Goal: Check status

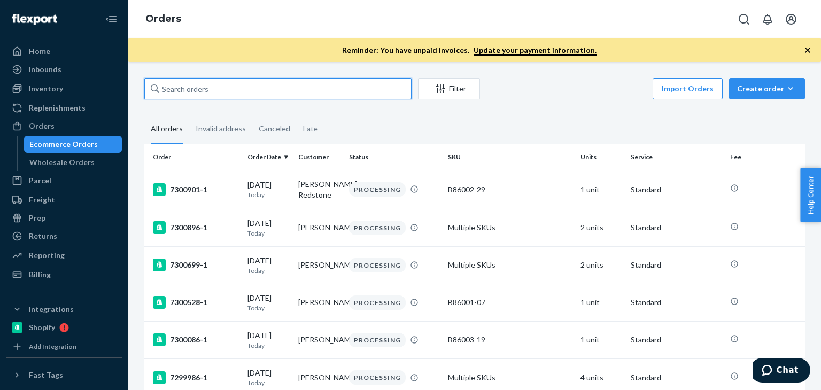
click at [238, 95] on input "text" at bounding box center [277, 88] width 267 height 21
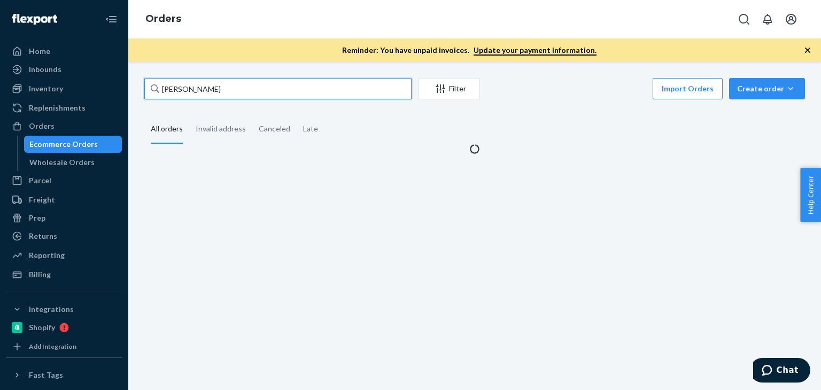
type input "Alison Miller"
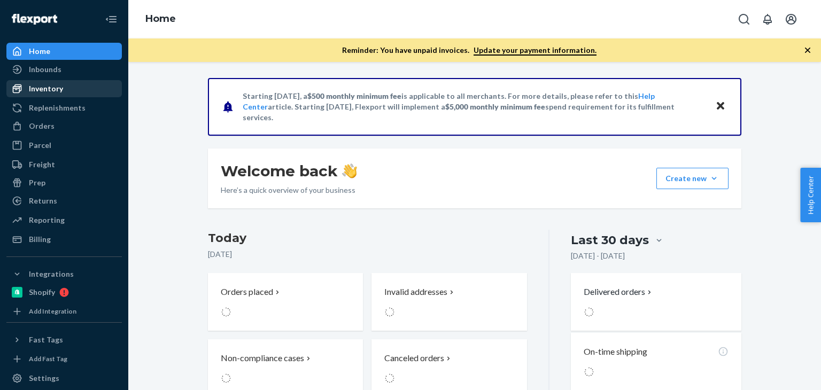
click at [41, 88] on div "Inventory" at bounding box center [46, 88] width 34 height 11
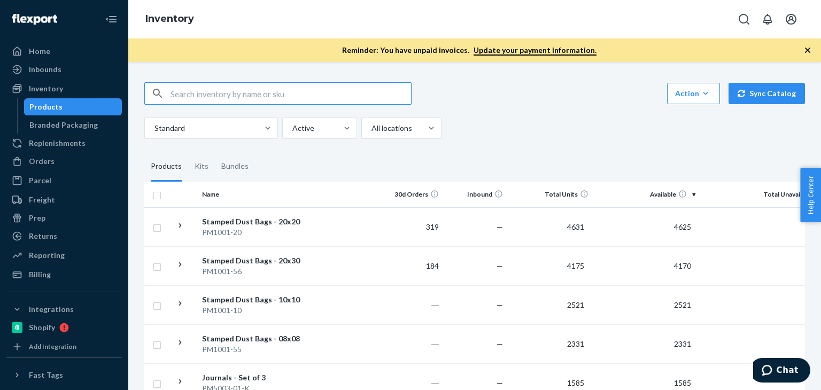
click at [278, 98] on input "text" at bounding box center [291, 93] width 241 height 21
paste input "SKU R141030-05"
drag, startPoint x: 188, startPoint y: 95, endPoint x: 140, endPoint y: 88, distance: 49.1
type input "R141030-05"
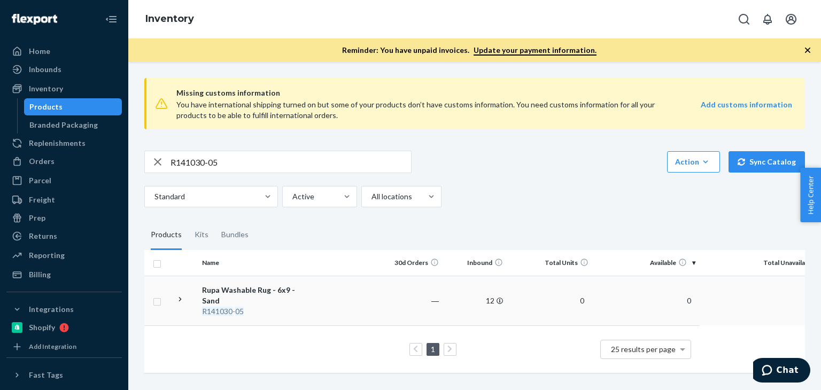
click at [234, 306] on div "R141030 - 05" at bounding box center [258, 311] width 112 height 11
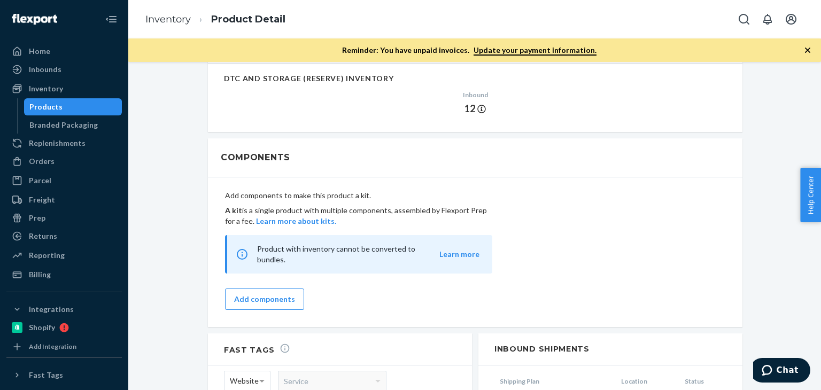
scroll to position [695, 0]
